Goal: Information Seeking & Learning: Learn about a topic

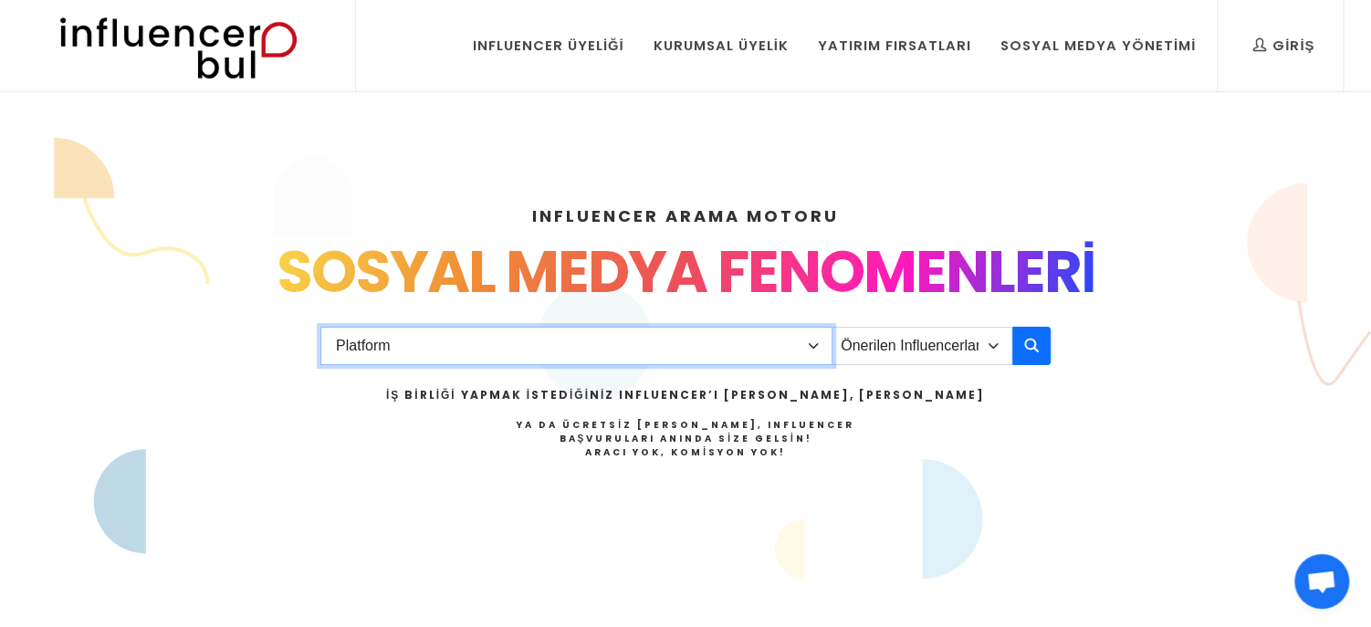
click at [774, 353] on select "Platform Instagram Facebook Youtube Tiktok Twitter Twitch" at bounding box center [576, 346] width 512 height 38
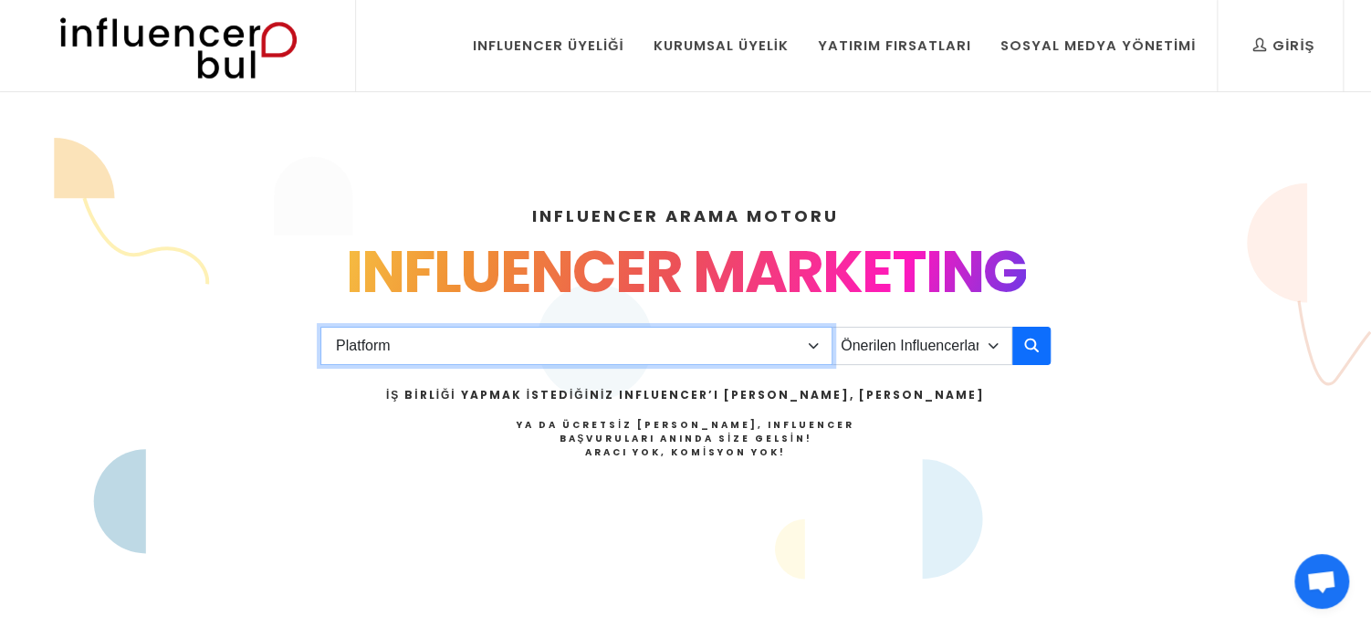
select select "1"
click at [320, 327] on select "Platform Instagram Facebook Youtube Tiktok Twitter Twitch" at bounding box center [576, 346] width 512 height 38
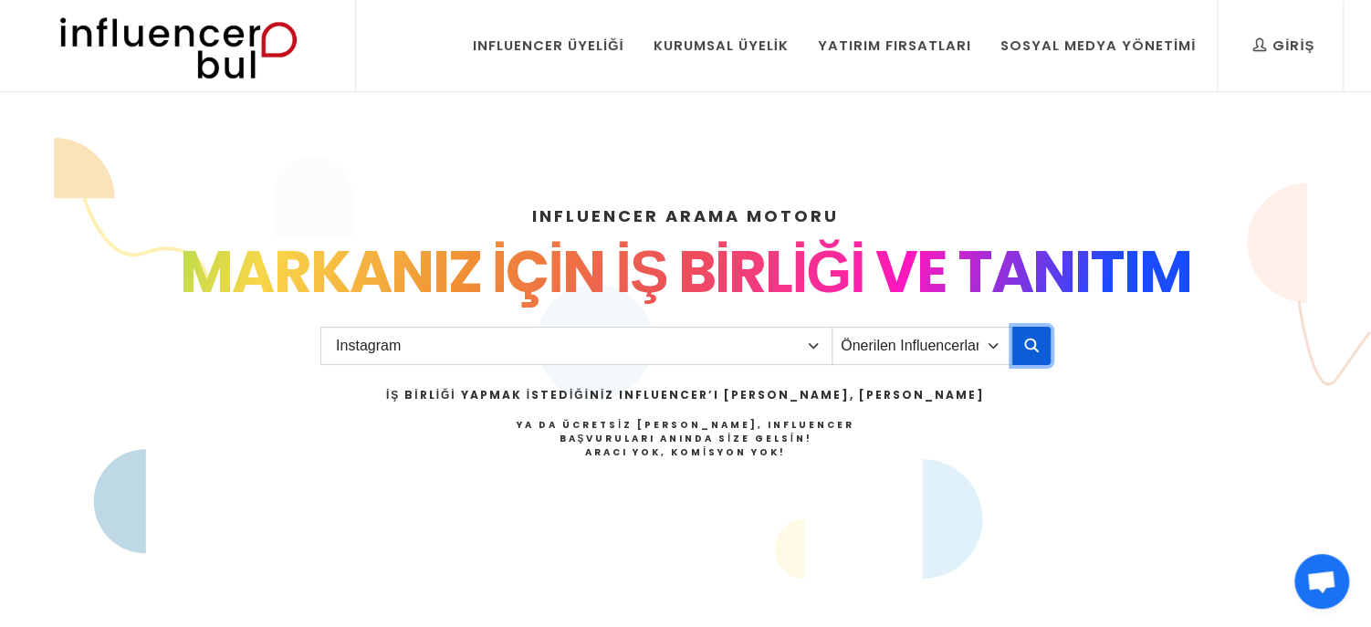
click at [1033, 340] on icon "button" at bounding box center [1031, 345] width 15 height 22
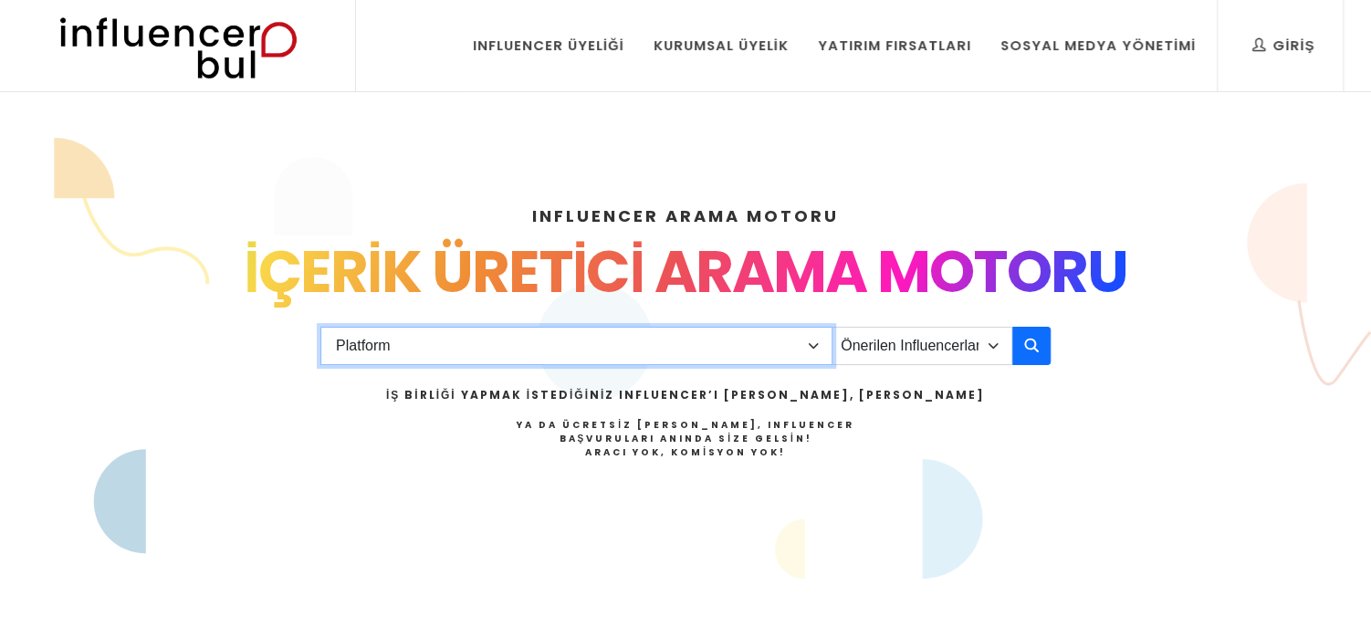
click at [770, 352] on select "Platform Instagram Facebook Youtube Tiktok Twitter Twitch" at bounding box center [576, 346] width 512 height 38
select select "1"
click at [320, 327] on select "Platform Instagram Facebook Youtube Tiktok Twitter Twitch" at bounding box center [576, 346] width 512 height 38
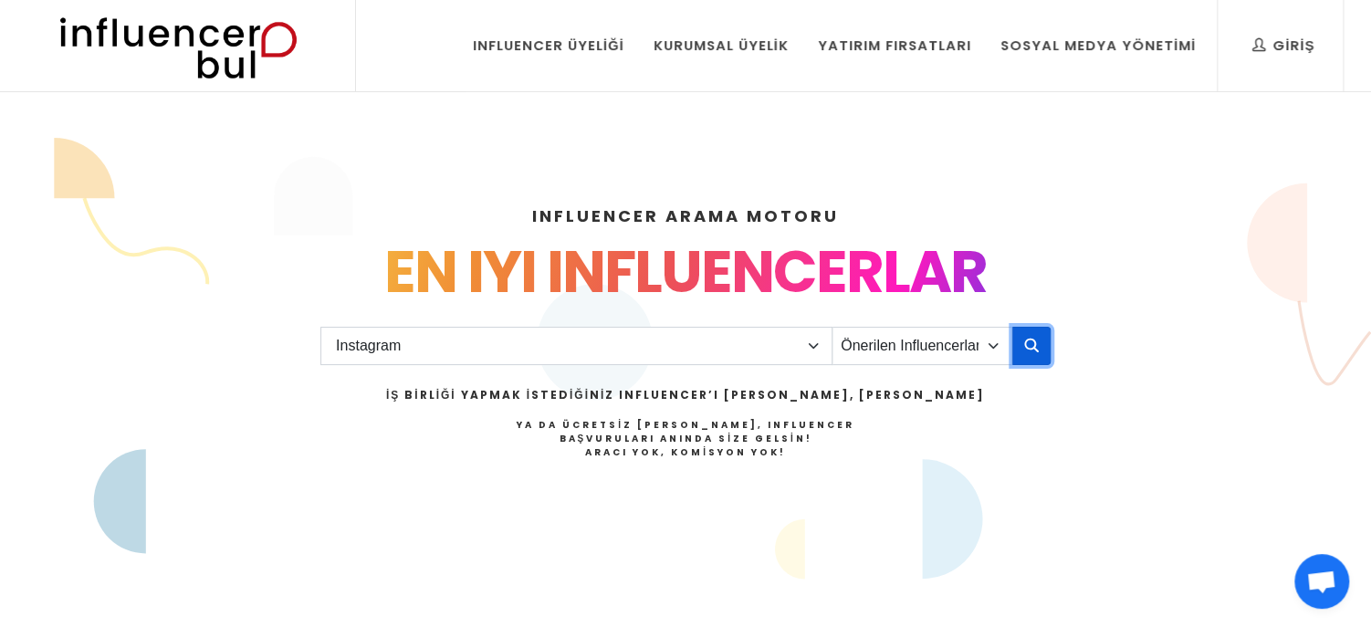
click at [1042, 353] on button "button" at bounding box center [1031, 346] width 38 height 38
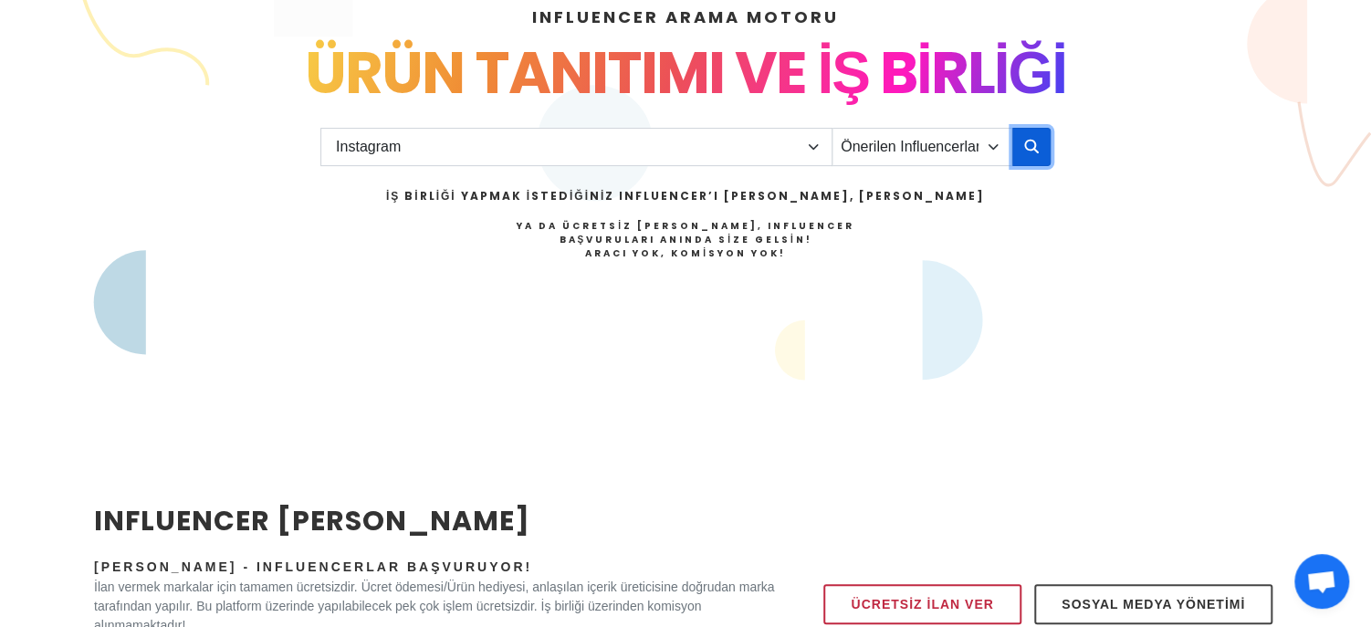
scroll to position [270, 0]
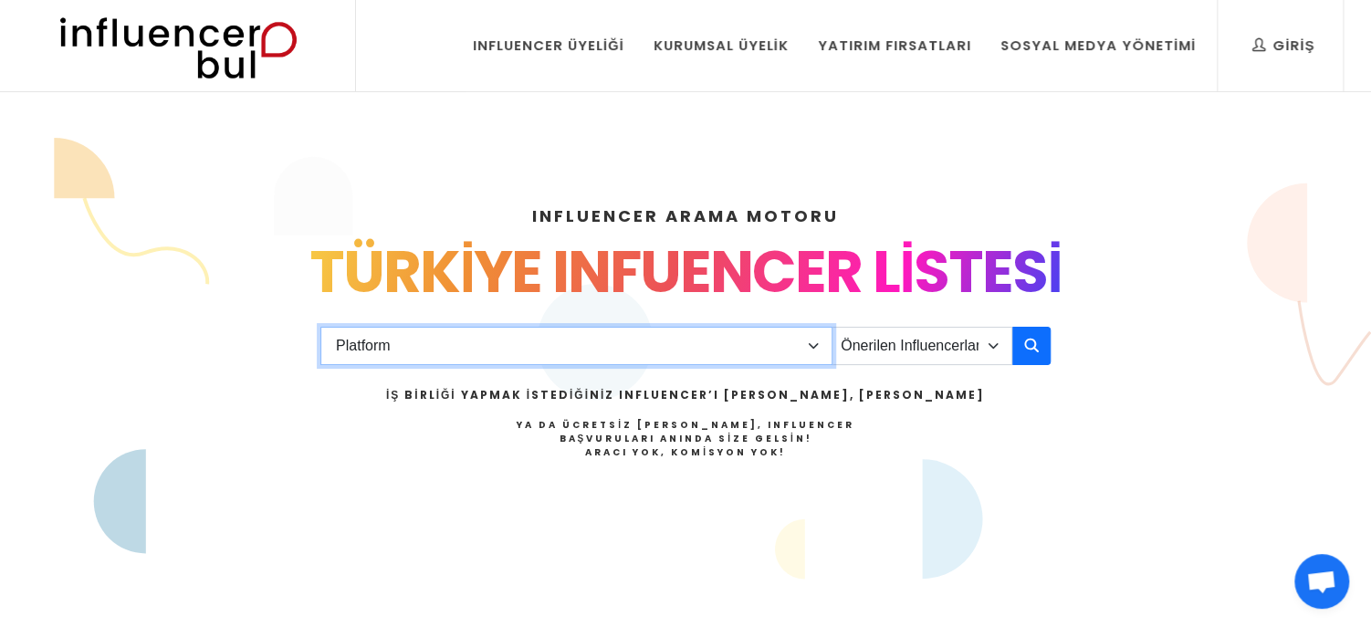
click at [774, 349] on select "Platform Instagram Facebook Youtube Tiktok Twitter Twitch" at bounding box center [576, 346] width 512 height 38
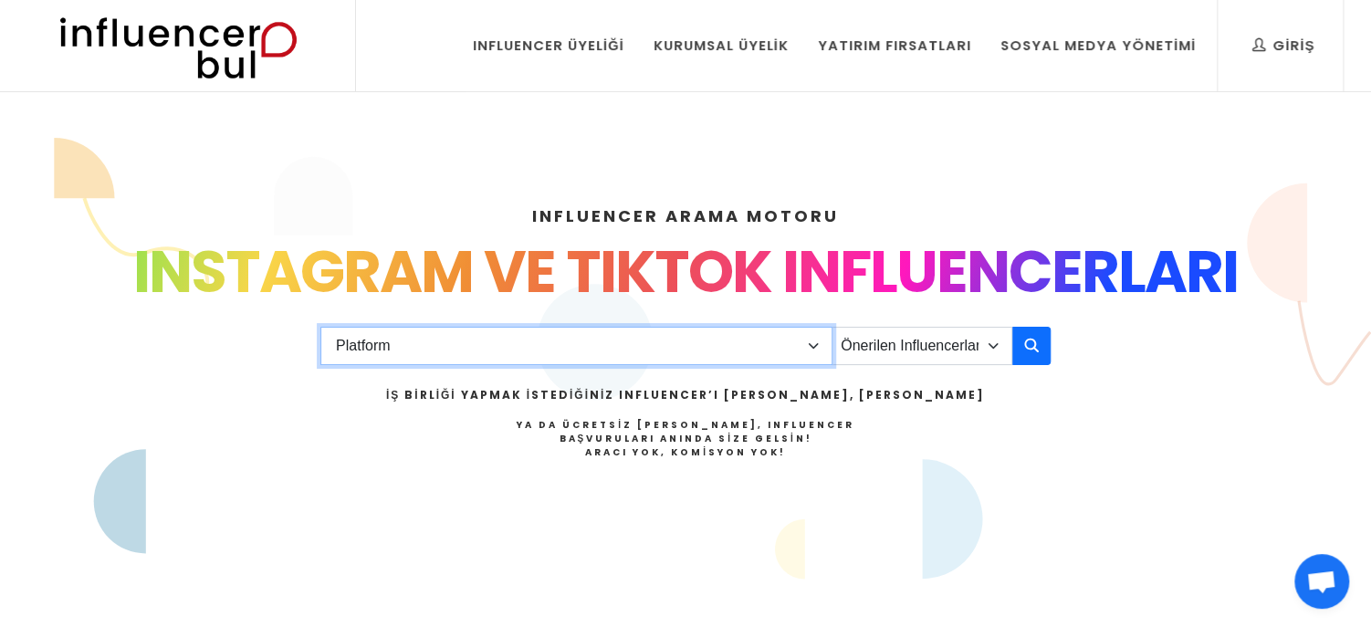
select select "1"
click at [320, 327] on select "Platform Instagram Facebook Youtube Tiktok Twitter Twitch" at bounding box center [576, 346] width 512 height 38
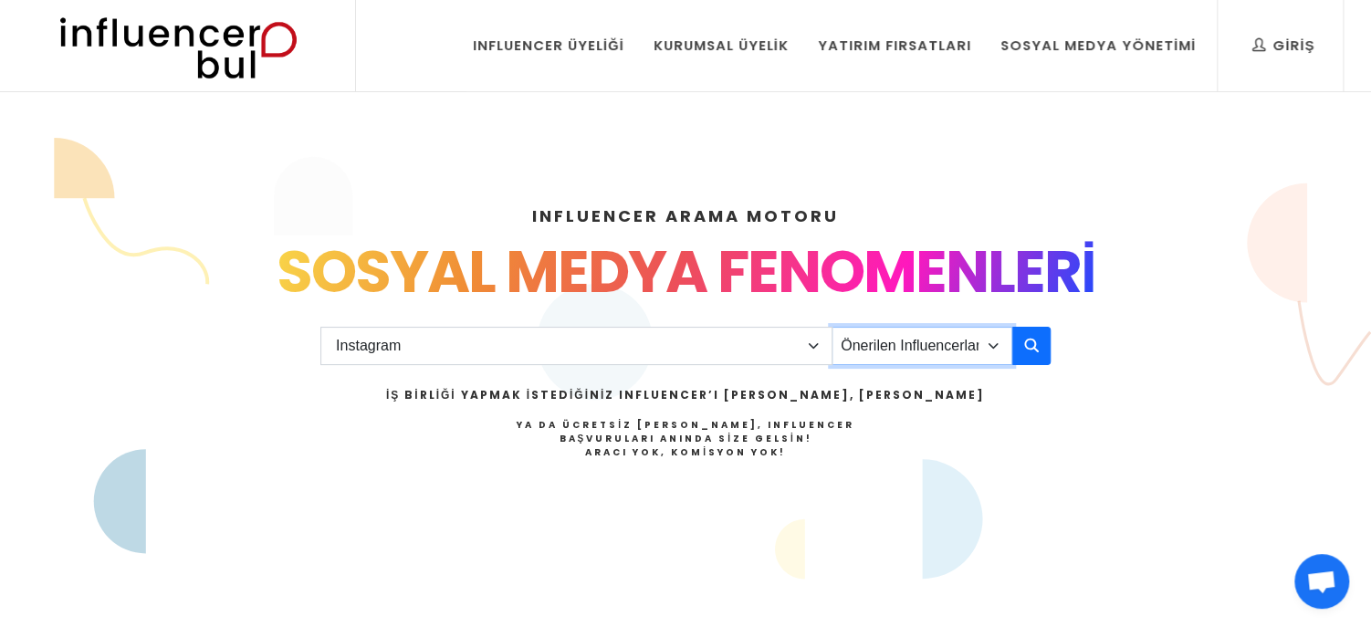
click at [994, 335] on select "Önerilen Influencerlar Aile & Çocuk & Ebeveyn Alışveriş & Giyim & Aksesuar Arab…" at bounding box center [921, 346] width 181 height 38
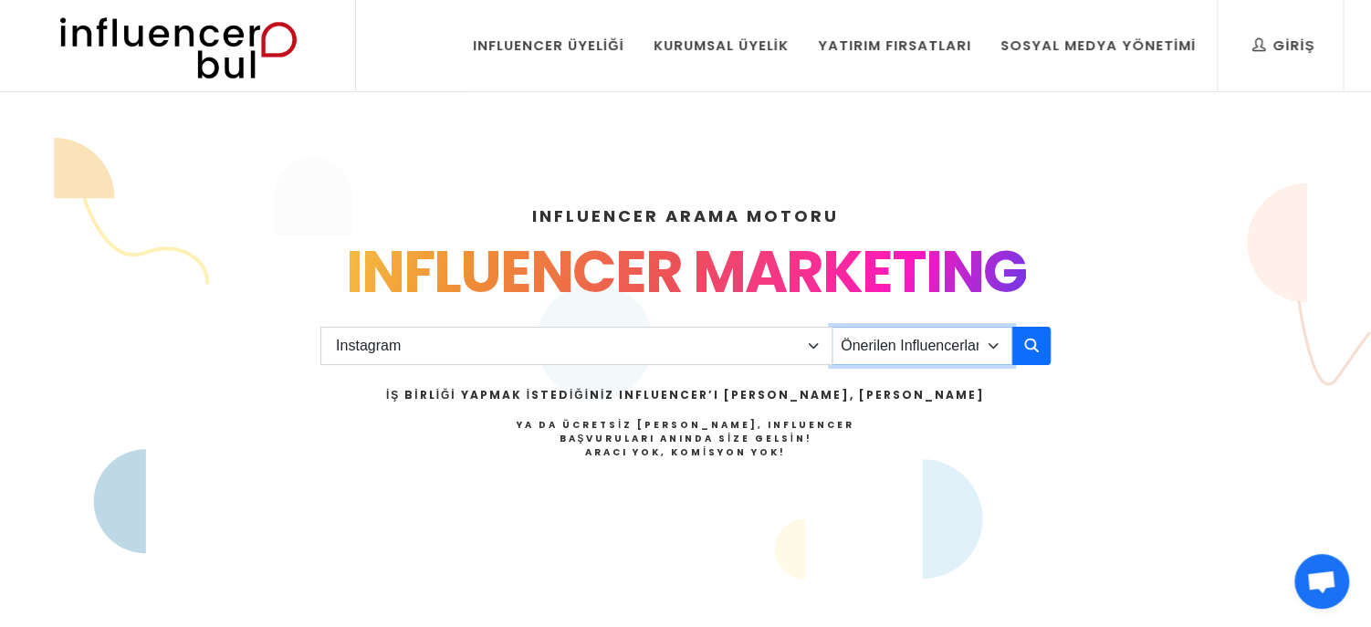
click at [831, 327] on select "Önerilen Influencerlar Aile & Çocuk & Ebeveyn Alışveriş & Giyim & Aksesuar Arab…" at bounding box center [921, 346] width 181 height 38
click at [1025, 360] on button "button" at bounding box center [1031, 346] width 38 height 38
